Goal: Navigation & Orientation: Find specific page/section

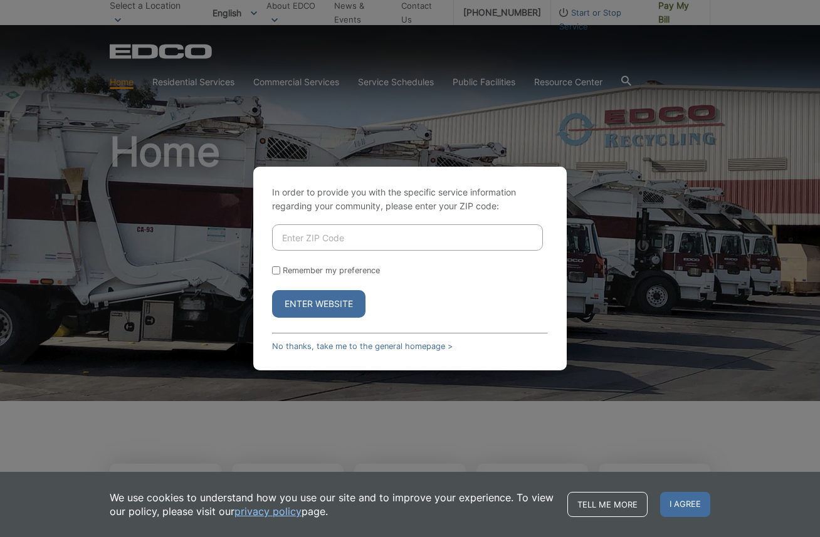
click at [328, 245] on input "Enter ZIP Code" at bounding box center [407, 237] width 271 height 26
type input "92026"
click at [333, 303] on button "Enter Website" at bounding box center [318, 304] width 93 height 28
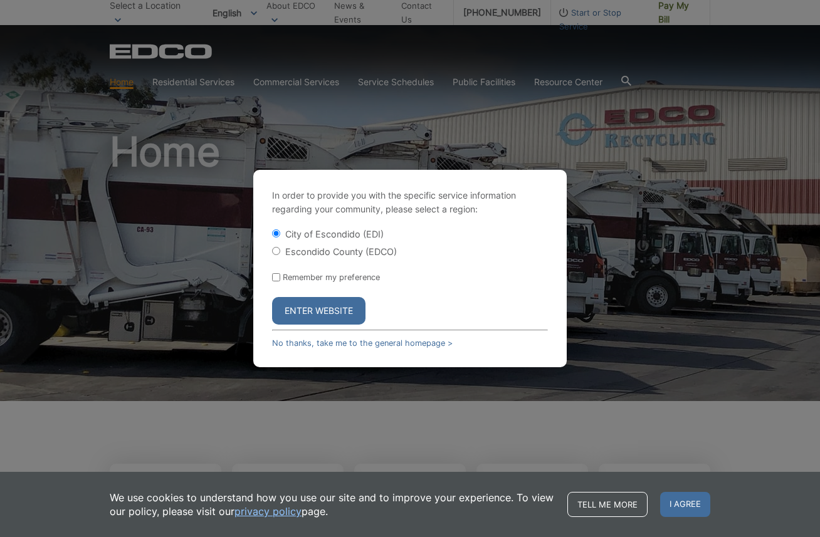
click at [275, 253] on input "Escondido County (EDCO)" at bounding box center [276, 251] width 8 height 8
radio input "true"
click at [323, 309] on button "Enter Website" at bounding box center [318, 311] width 93 height 28
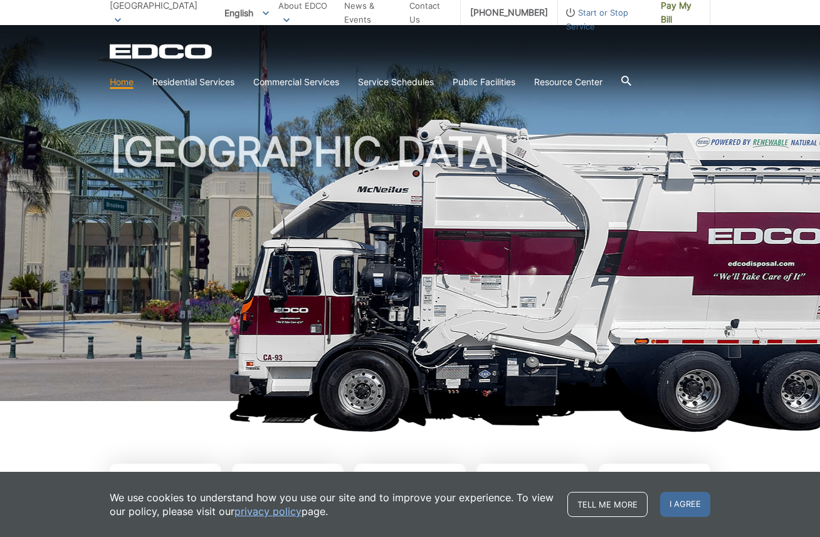
scroll to position [4, 0]
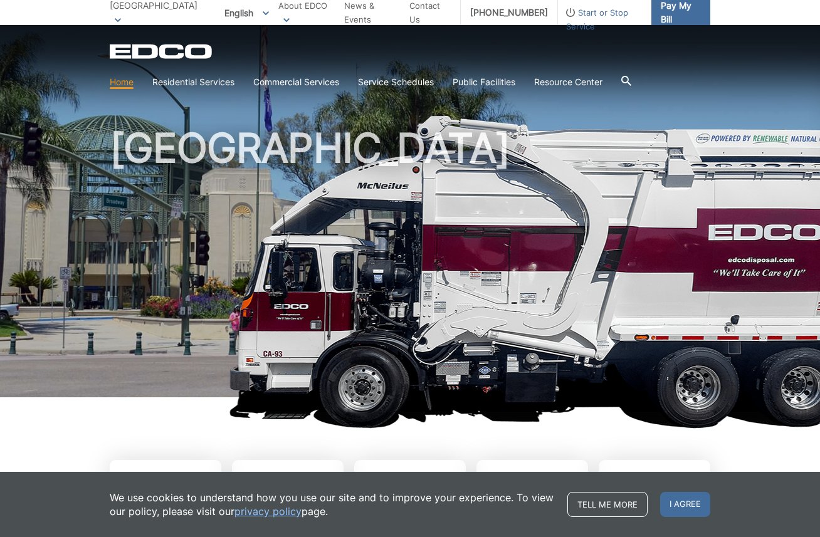
click at [663, 9] on span "Pay My Bill" at bounding box center [680, 13] width 39 height 28
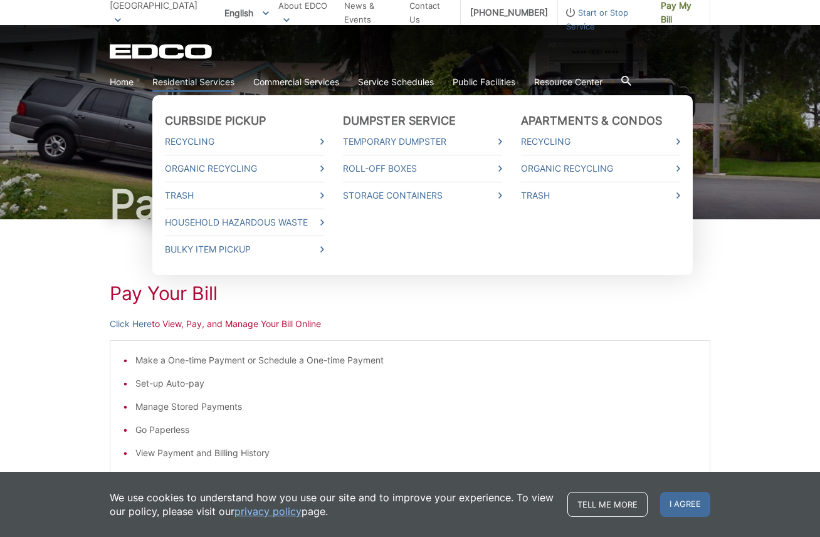
click at [195, 81] on link "Residential Services" at bounding box center [193, 82] width 82 height 14
